Goal: Information Seeking & Learning: Learn about a topic

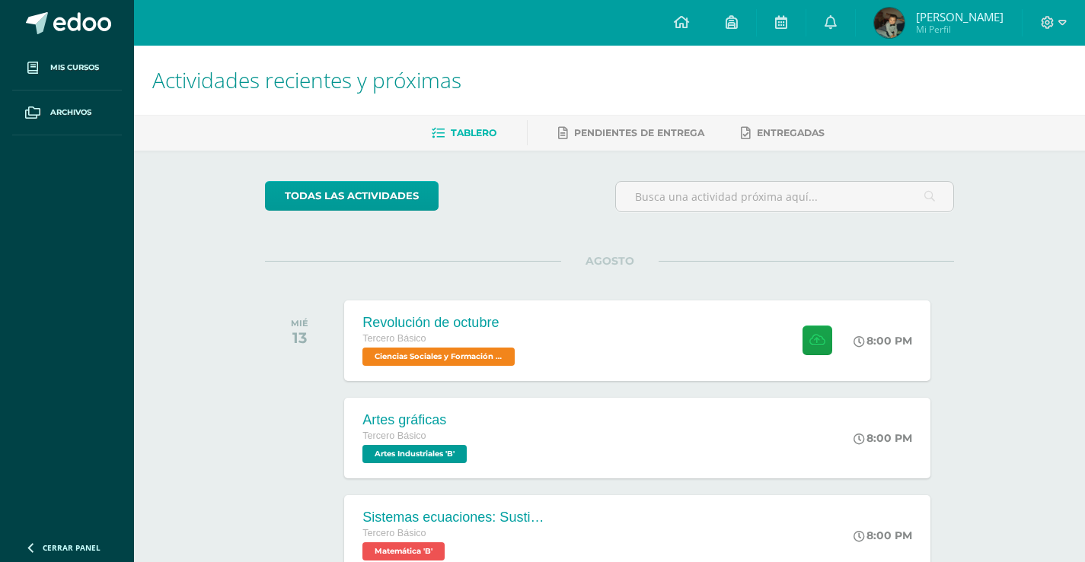
scroll to position [402, 0]
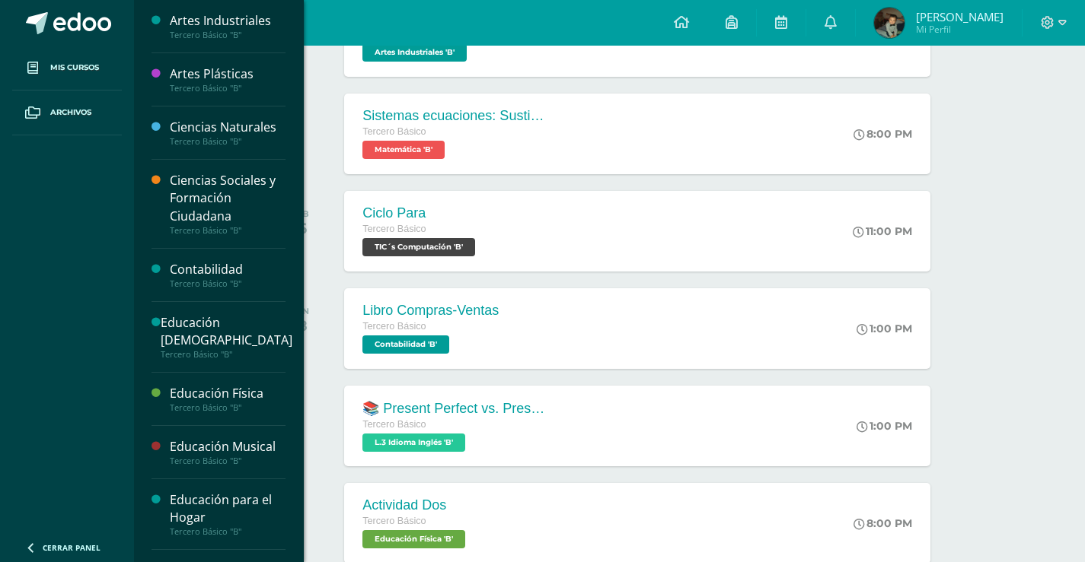
click at [190, 59] on div "Artes Plásticas Tercero Básico "B"" at bounding box center [218, 79] width 134 height 53
click at [154, 72] on icon at bounding box center [155, 73] width 9 height 9
click at [199, 84] on div "Tercero Básico "B"" at bounding box center [228, 88] width 116 height 11
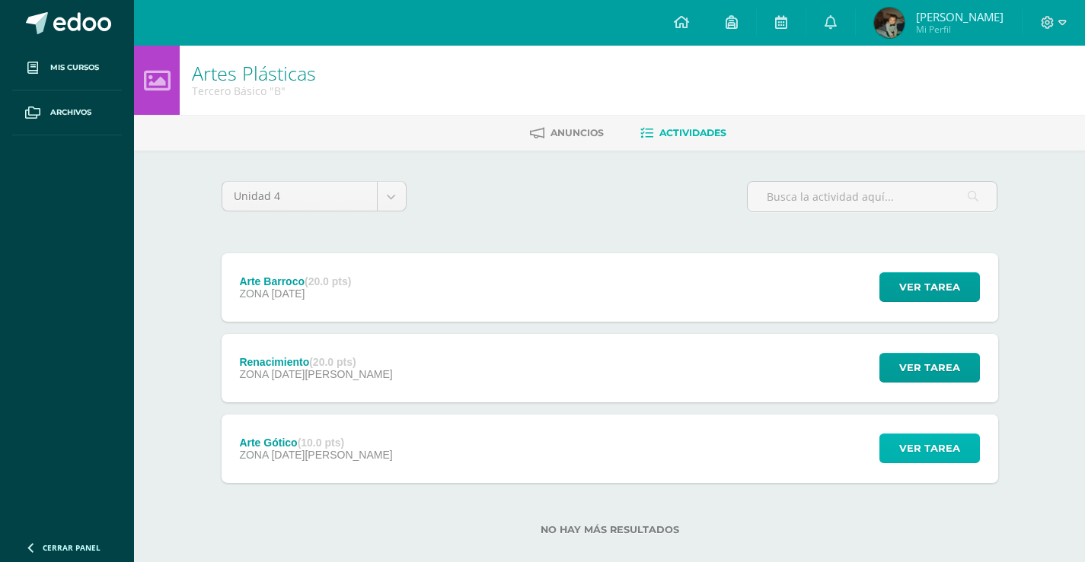
click at [957, 454] on span "Ver tarea" at bounding box center [929, 449] width 61 height 28
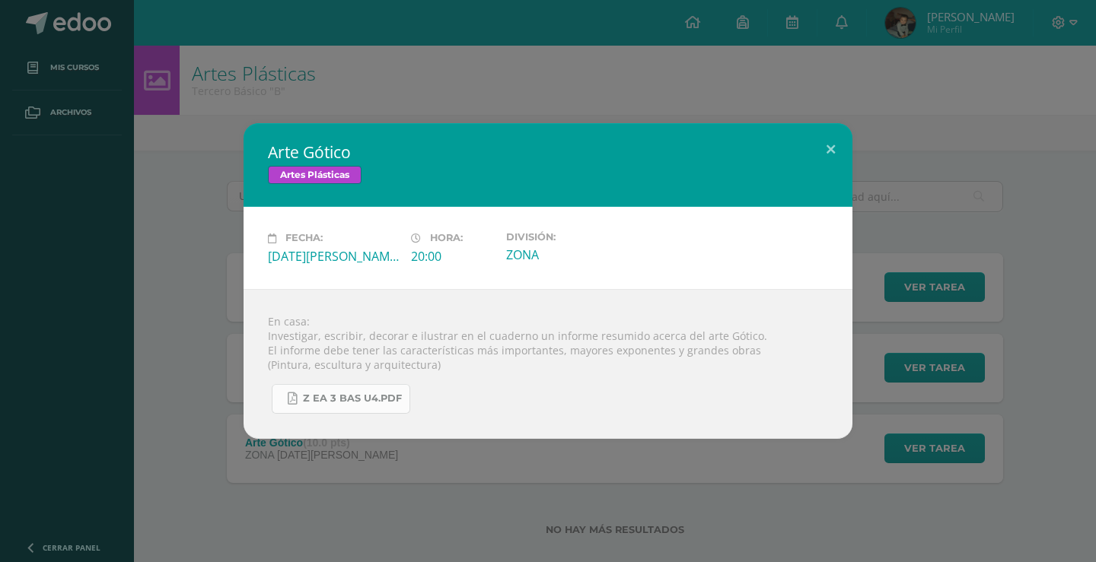
click at [331, 394] on span "Z eA 3 bas U4.pdf" at bounding box center [352, 399] width 99 height 12
